Goal: Task Accomplishment & Management: Manage account settings

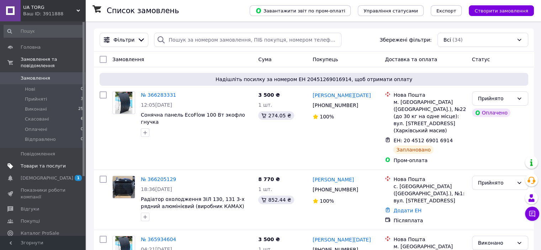
click at [43, 163] on span "Товари та послуги" at bounding box center [43, 166] width 45 height 6
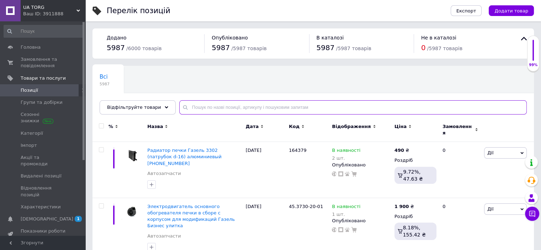
click at [242, 106] on input "text" at bounding box center [352, 107] width 347 height 14
paste input "Портативная зарядная станция Tig Fox"
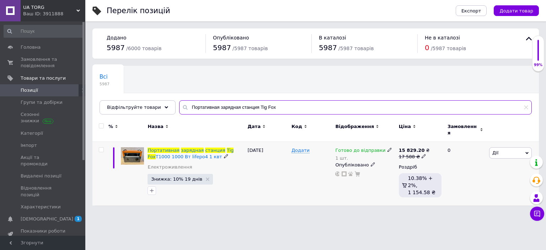
type input "Портативная зарядная станция Tig Fox"
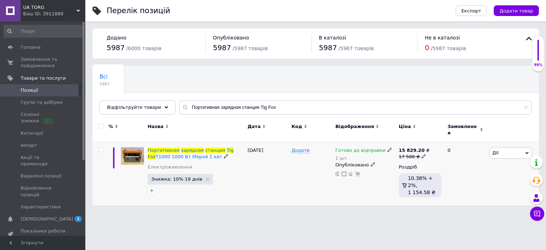
click at [387, 148] on use at bounding box center [389, 150] width 4 height 4
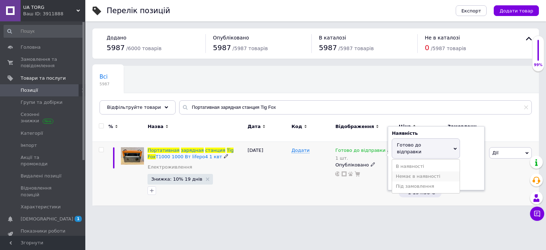
click at [412, 171] on li "Немає в наявності" at bounding box center [426, 176] width 68 height 10
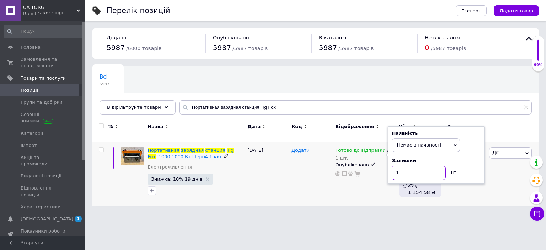
drag, startPoint x: 412, startPoint y: 162, endPoint x: 390, endPoint y: 162, distance: 22.0
click at [390, 162] on div "Наявність Немає в наявності В наявності Під замовлення Готово до відправки Зали…" at bounding box center [436, 155] width 97 height 58
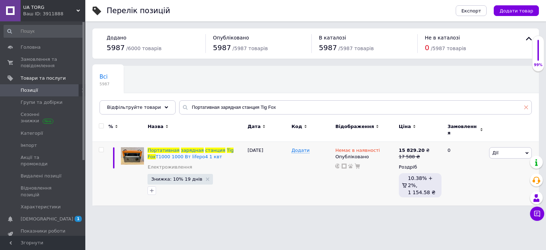
click at [525, 108] on icon at bounding box center [526, 107] width 4 height 4
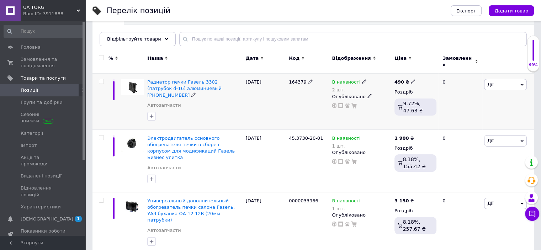
scroll to position [107, 0]
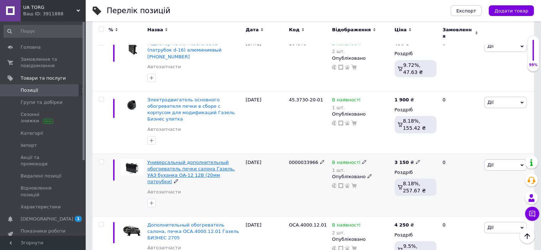
click at [179, 160] on span "Универсальный дополнительный обогреватель печки салона Газель, УАЗ буханка ОА-1…" at bounding box center [190, 172] width 87 height 25
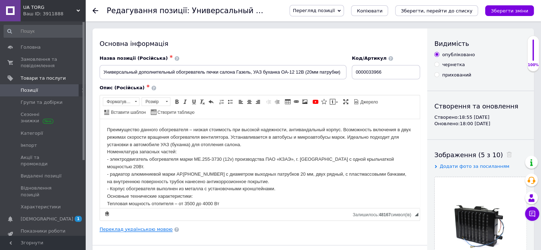
click at [155, 228] on link "Переклад українською мовою" at bounding box center [136, 229] width 73 height 6
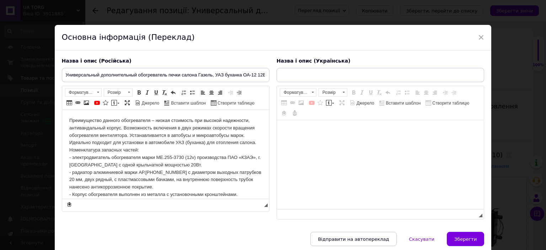
type input "Універсальний додатковий обігрівач печки салону Газель, УАЗ буханка ОА-12 12В (…"
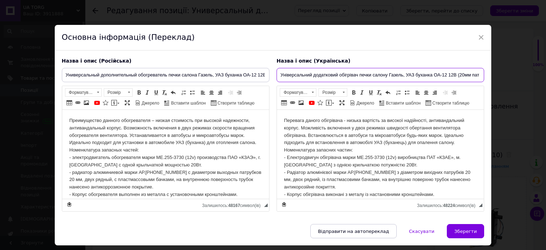
scroll to position [0, 14]
drag, startPoint x: 311, startPoint y: 74, endPoint x: 477, endPoint y: 76, distance: 166.0
click at [486, 76] on div "Назва і опис (Українська) Універсальний додатковий обігрівач печки салону Газел…" at bounding box center [380, 134] width 215 height 161
click at [430, 75] on input "Універсальний додатковий обігрівач печки салону Газель, УАЗ буханка ОА-12 12В (…" at bounding box center [380, 75] width 208 height 14
drag, startPoint x: 298, startPoint y: 75, endPoint x: 487, endPoint y: 71, distance: 188.7
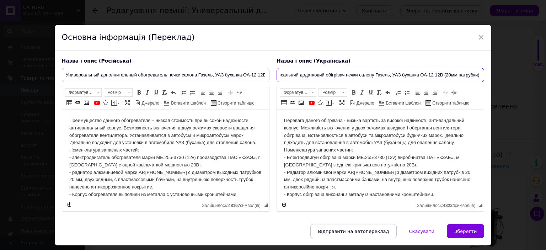
click at [487, 71] on div "Назва і опис (Російська) Универсальный дополнительный обогреватель печки салона…" at bounding box center [273, 137] width 437 height 174
click at [343, 74] on input "Універсальний додатковий обігрівач печки салону Газель, УАЗ буханка ОА-12 12В (…" at bounding box center [380, 75] width 208 height 14
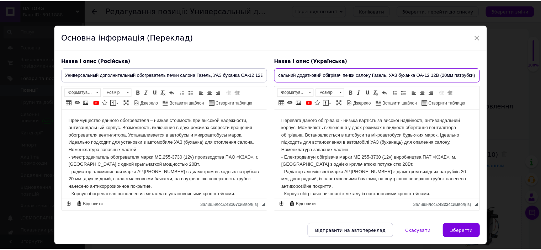
scroll to position [0, 0]
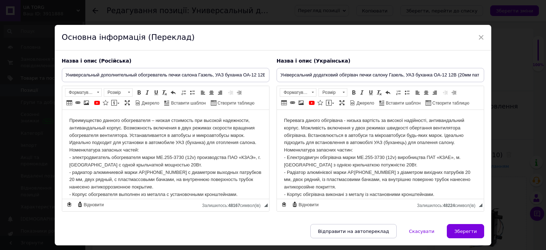
click at [476, 37] on div "Основна інформація (Переклад)" at bounding box center [273, 38] width 437 height 26
click at [478, 37] on span "×" at bounding box center [481, 37] width 6 height 12
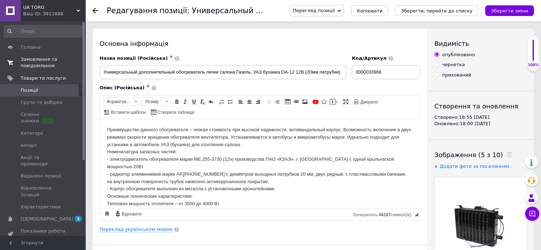
click at [43, 57] on span "Замовлення та повідомлення" at bounding box center [43, 62] width 45 height 13
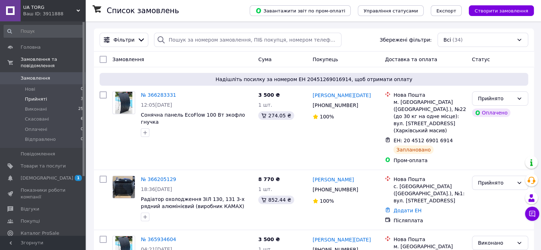
click at [60, 94] on li "Прийняті 3" at bounding box center [43, 99] width 87 height 10
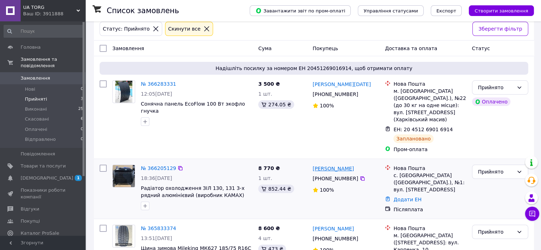
scroll to position [63, 0]
